Goal: Task Accomplishment & Management: Manage account settings

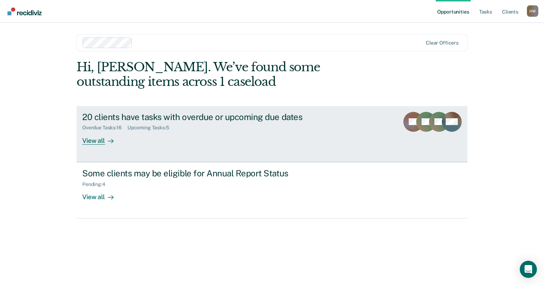
click at [97, 141] on div "View all" at bounding box center [102, 138] width 40 height 14
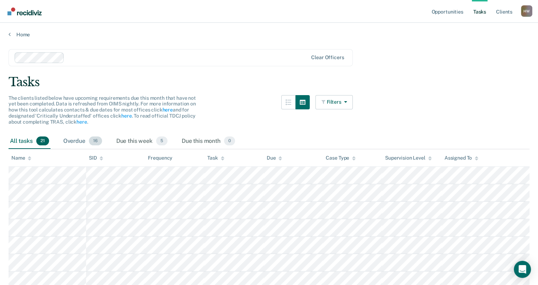
click at [89, 144] on div "Overdue 16" at bounding box center [83, 141] width 42 height 16
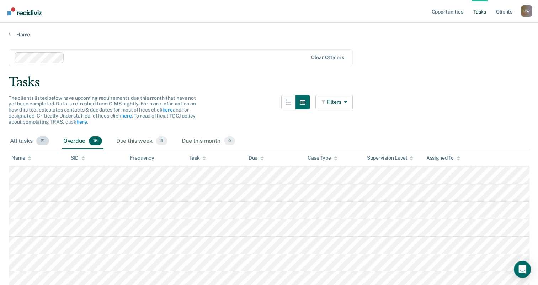
click at [30, 143] on div "All tasks 21" at bounding box center [30, 141] width 42 height 16
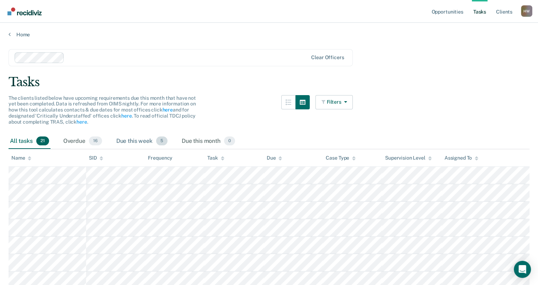
click at [141, 143] on div "Due this week 5" at bounding box center [142, 141] width 54 height 16
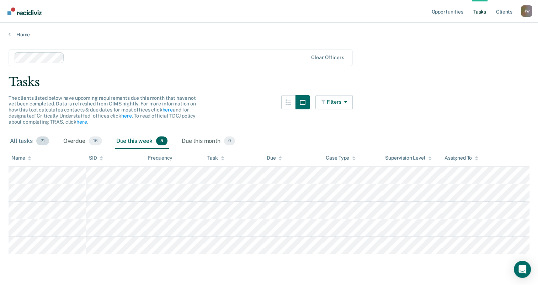
click at [14, 142] on div "All tasks 21" at bounding box center [30, 141] width 42 height 16
